Goal: Information Seeking & Learning: Learn about a topic

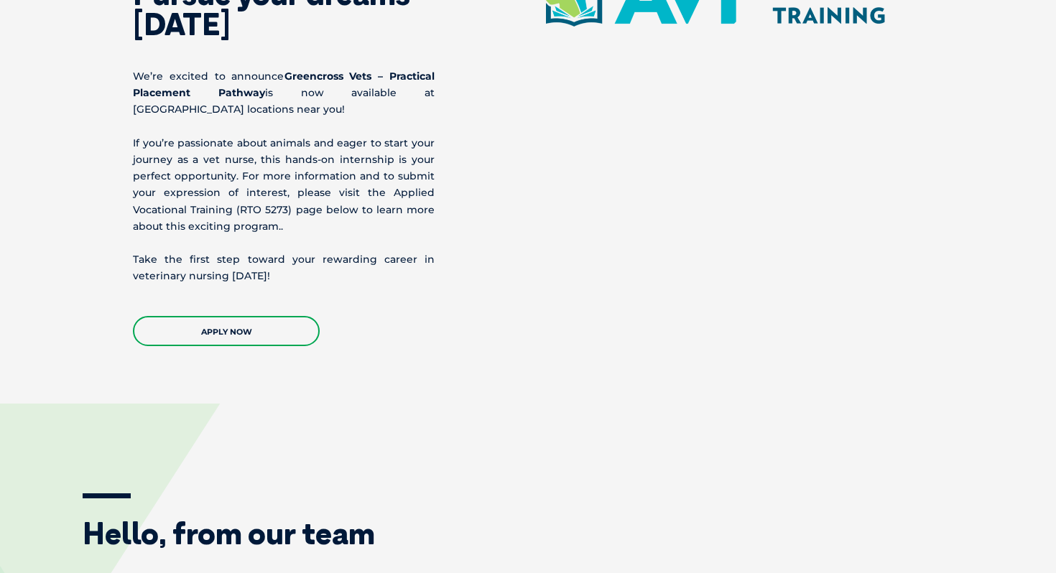
scroll to position [1755, 0]
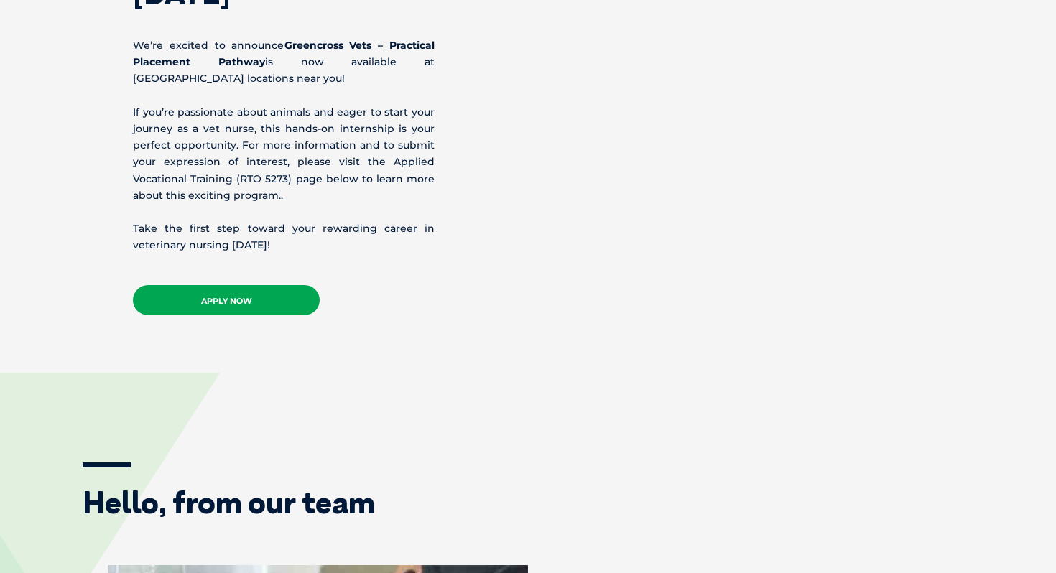
click at [276, 297] on link "APPLY NOW" at bounding box center [226, 300] width 187 height 30
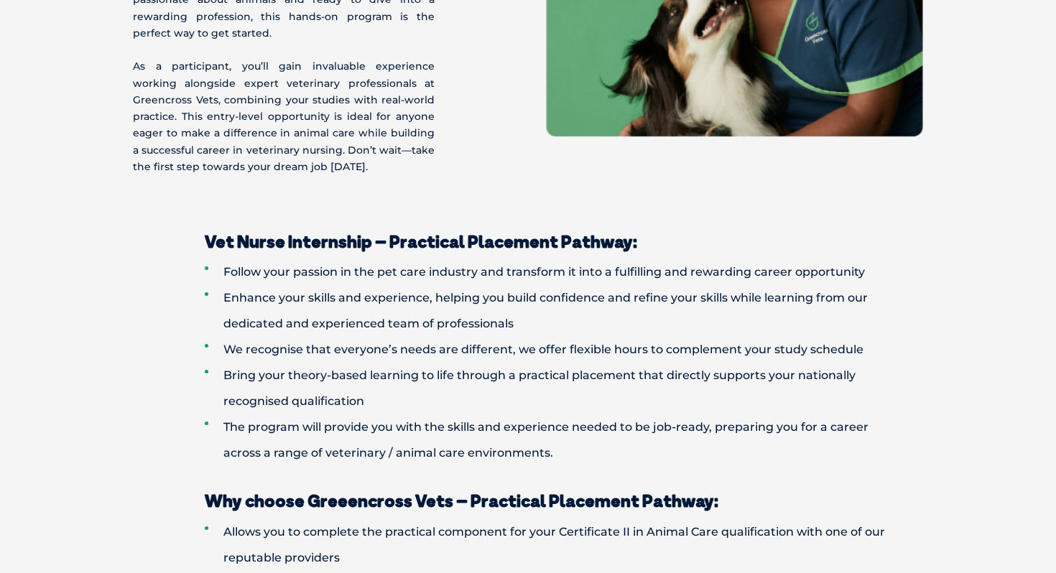
scroll to position [0, 0]
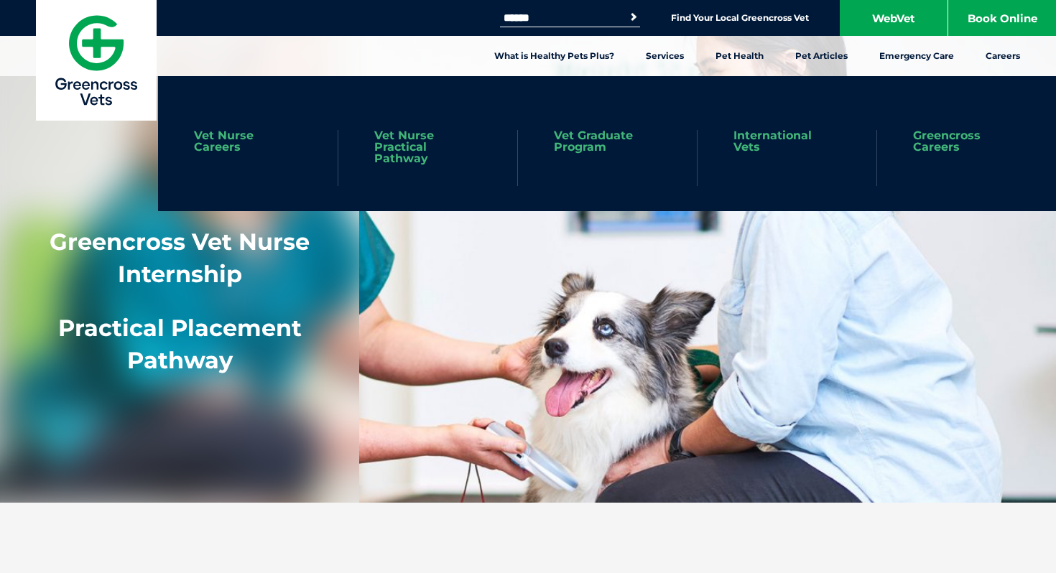
click at [405, 150] on link "Vet Nurse Practical Pathway" at bounding box center [427, 147] width 107 height 34
click at [588, 142] on link "Vet Graduate Program" at bounding box center [607, 141] width 107 height 23
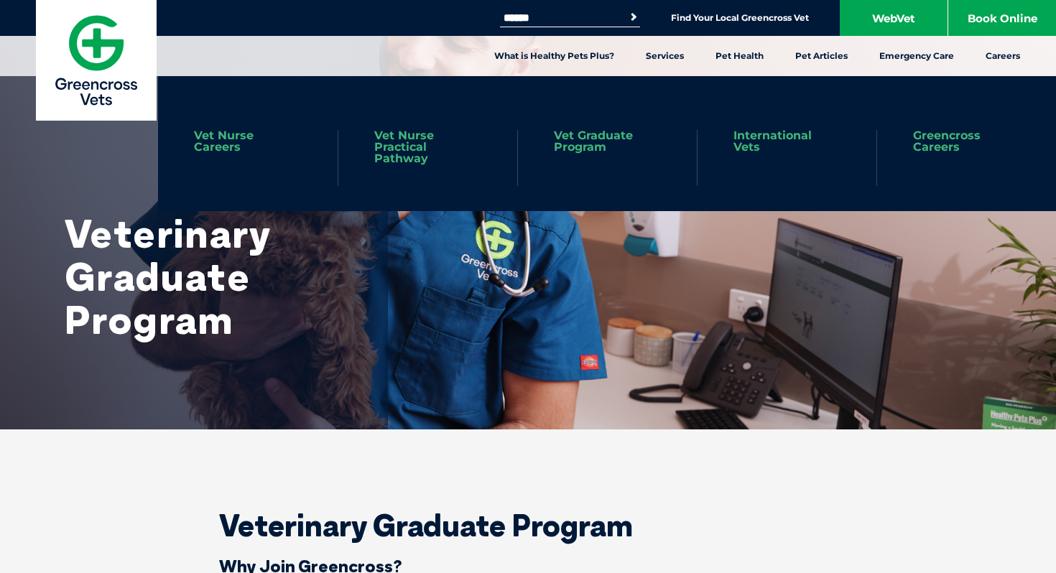
click at [223, 142] on link "Vet Nurse Careers" at bounding box center [248, 141] width 108 height 23
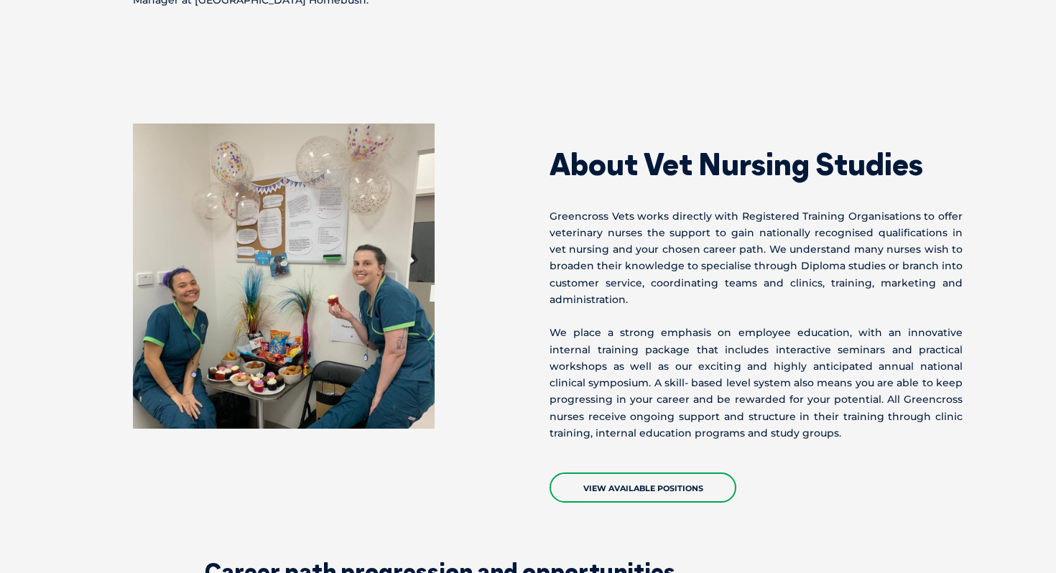
scroll to position [2000, 0]
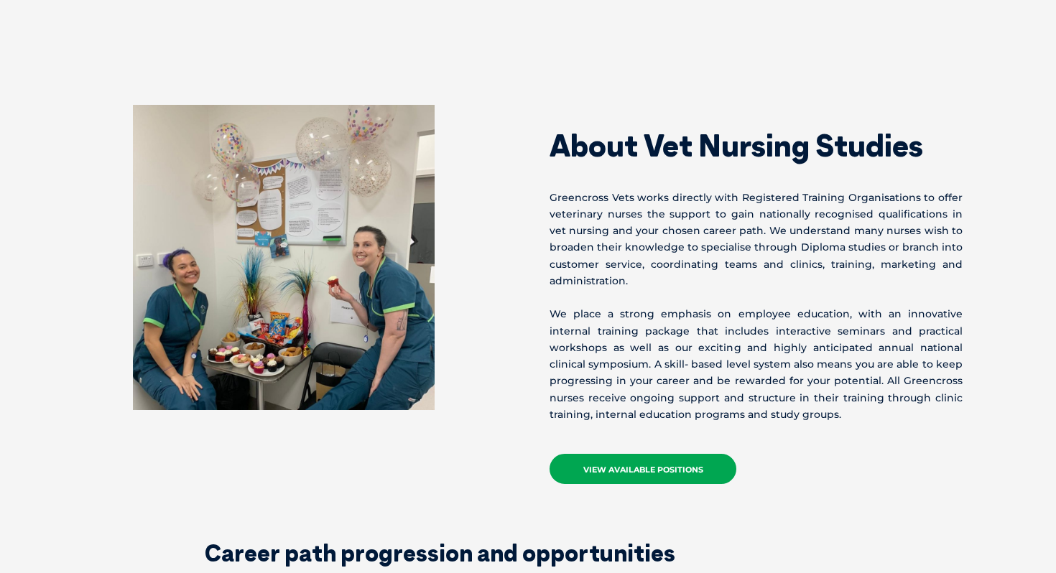
click at [624, 454] on link "View Available Positions" at bounding box center [643, 469] width 187 height 30
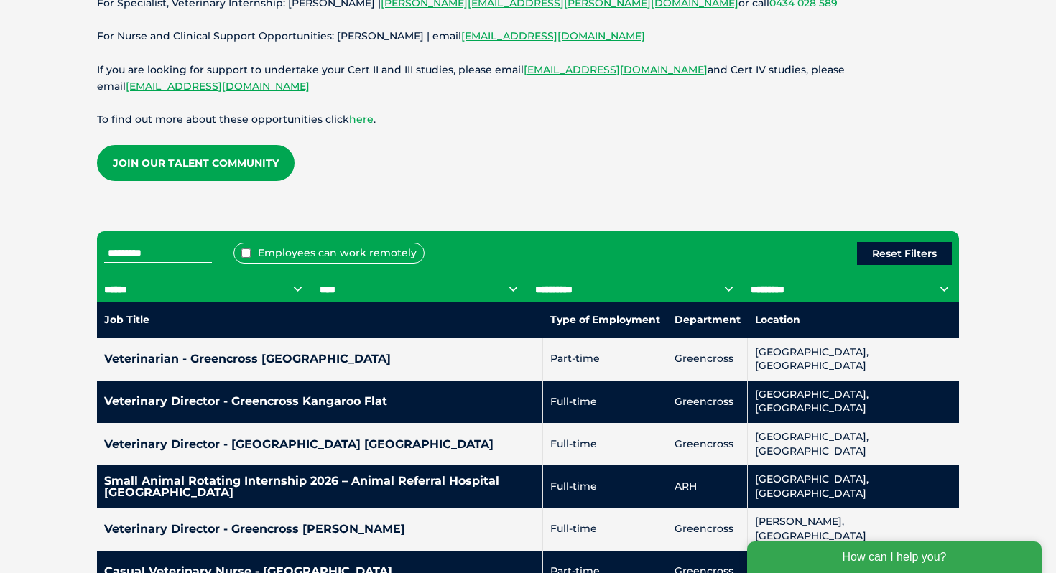
scroll to position [465, 0]
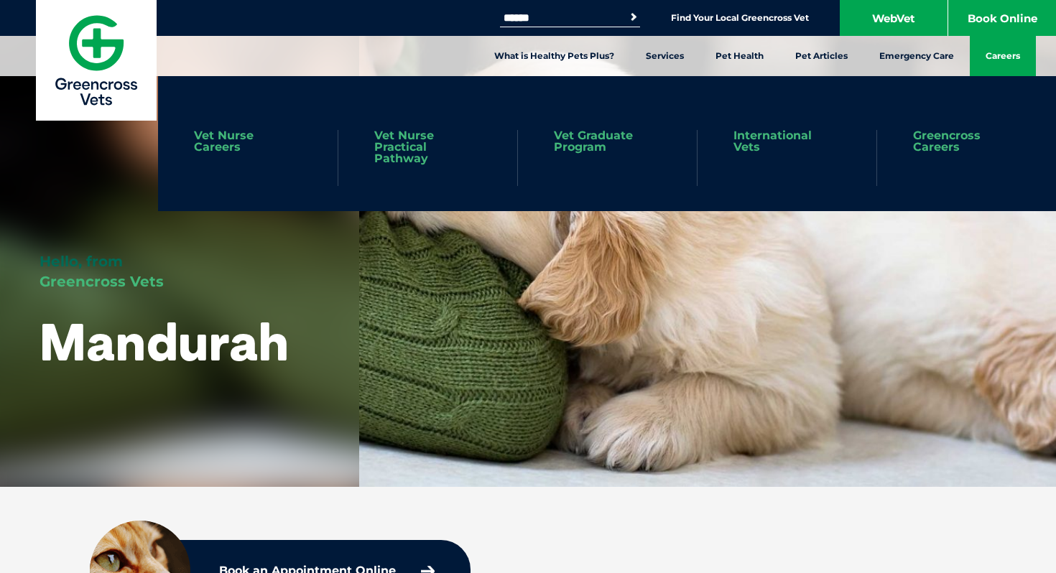
click at [999, 58] on link "Careers" at bounding box center [1003, 56] width 66 height 40
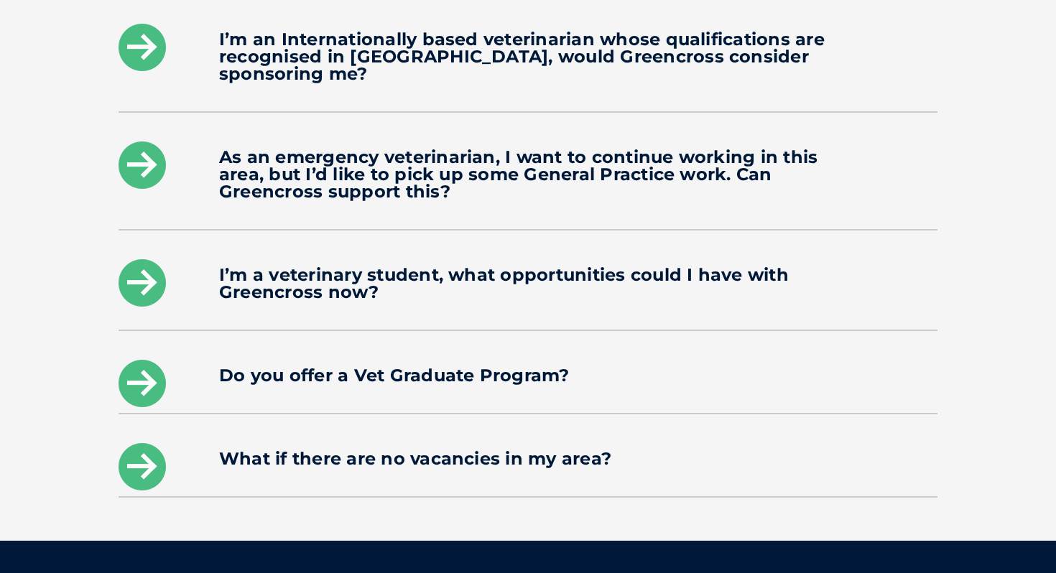
scroll to position [2191, 0]
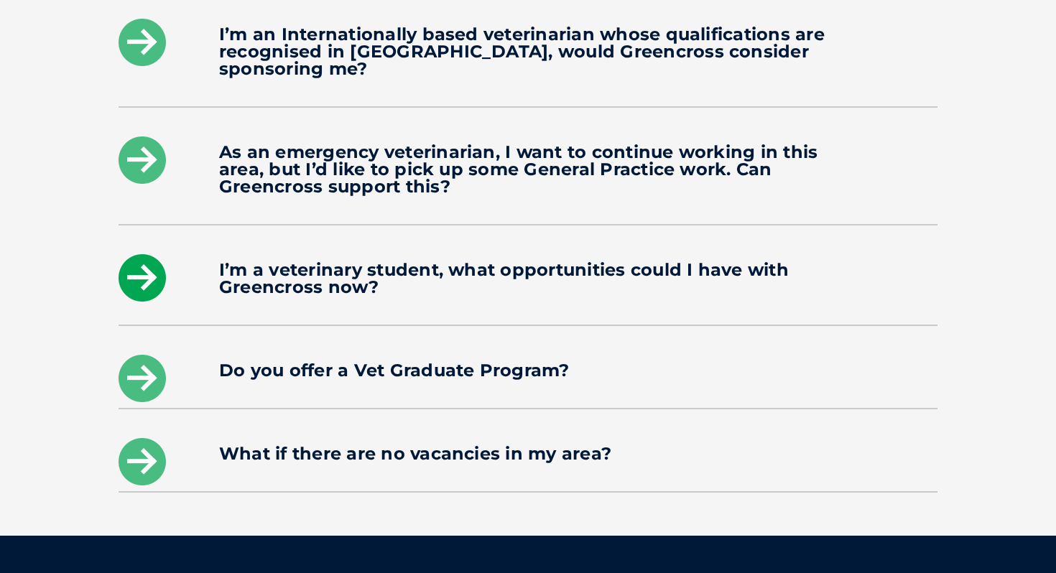
click at [132, 262] on icon at bounding box center [142, 277] width 47 height 47
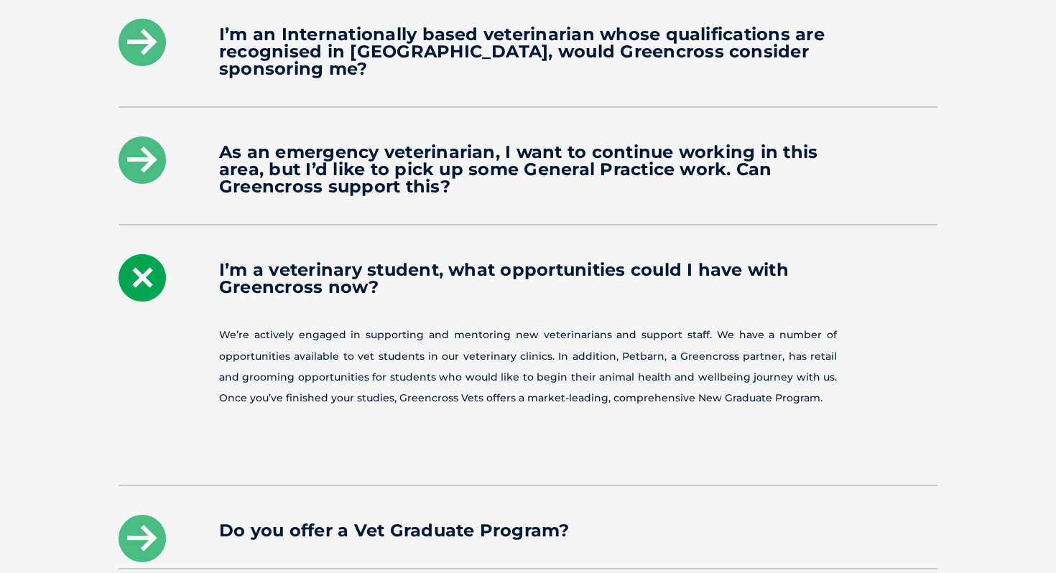
click at [136, 258] on icon at bounding box center [142, 277] width 47 height 47
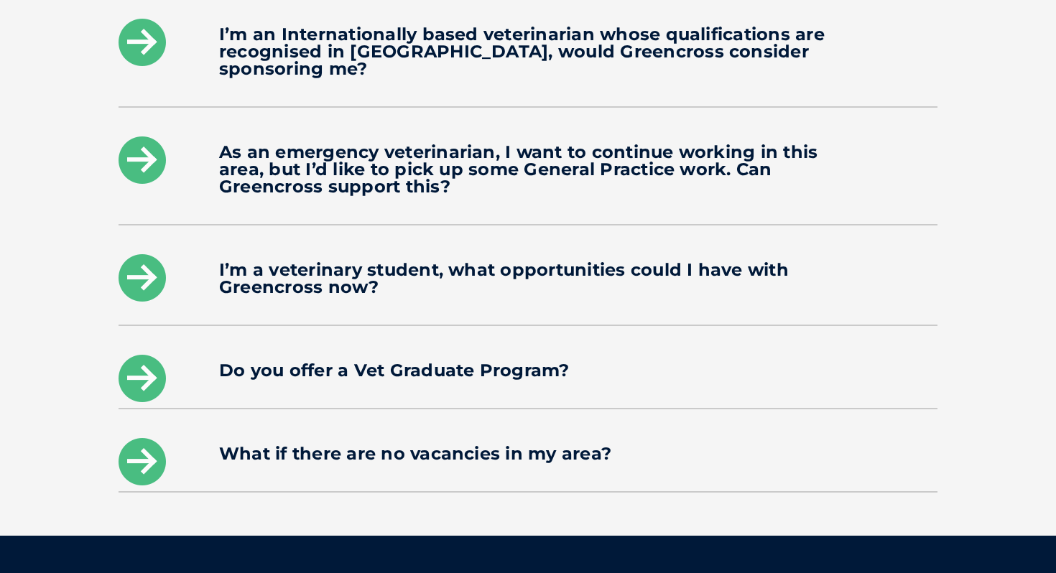
click at [136, 258] on icon at bounding box center [142, 277] width 47 height 47
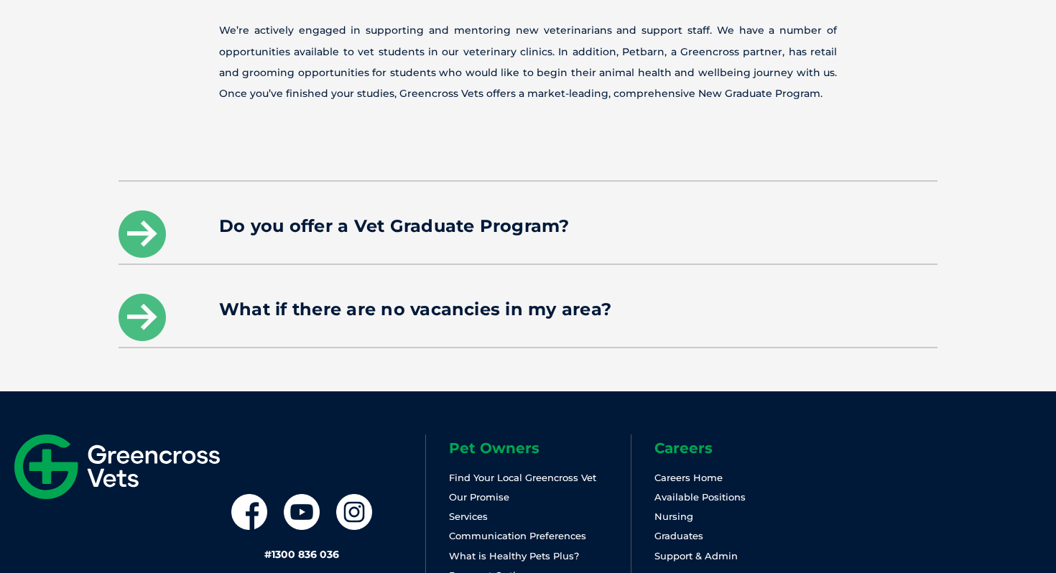
scroll to position [2485, 0]
